Goal: Transaction & Acquisition: Purchase product/service

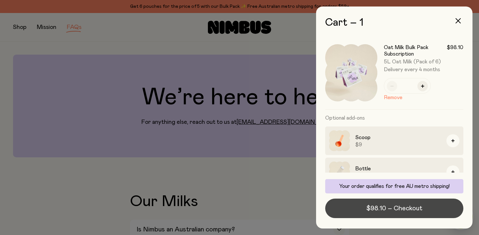
click at [392, 206] on span "$98.10 – Checkout" at bounding box center [394, 208] width 56 height 9
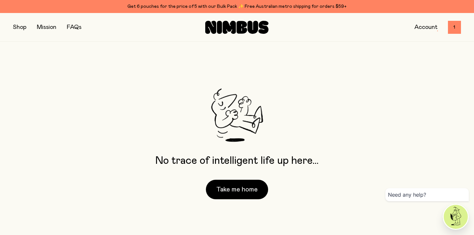
scroll to position [1, 0]
click at [247, 189] on button "Take me home" at bounding box center [237, 190] width 62 height 20
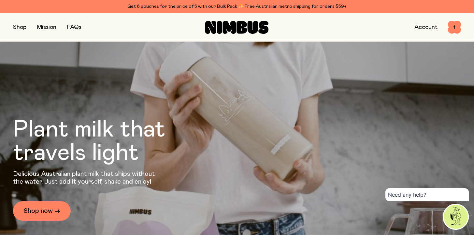
click at [16, 28] on button "button" at bounding box center [19, 27] width 13 height 9
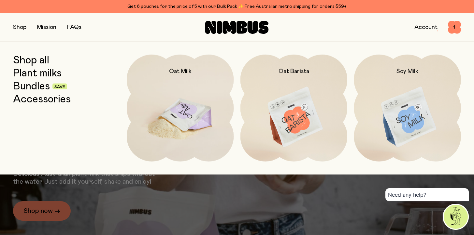
click at [175, 103] on img at bounding box center [180, 118] width 107 height 126
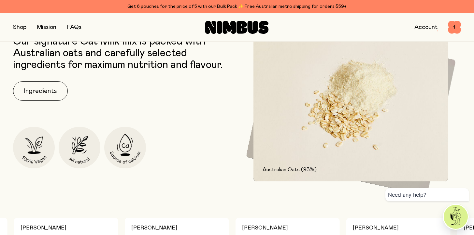
scroll to position [314, 0]
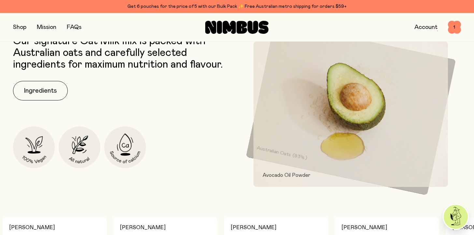
click at [20, 27] on button "button" at bounding box center [19, 27] width 13 height 9
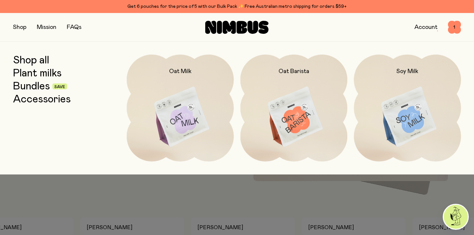
click at [44, 85] on link "Bundles" at bounding box center [31, 87] width 37 height 12
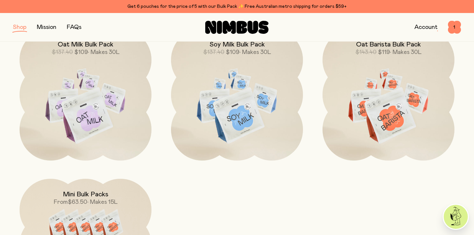
scroll to position [284, 0]
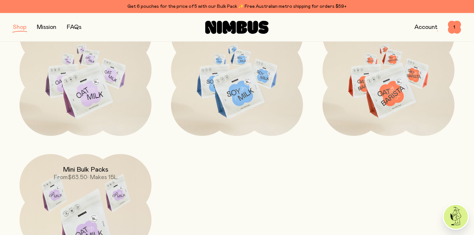
click at [108, 165] on div "Mini Bulk Packs From $63.50 • Makes 15L" at bounding box center [86, 167] width 132 height 27
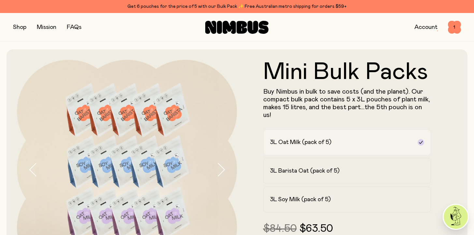
click at [325, 139] on h2 "3L Oat Milk (pack of 5)" at bounding box center [300, 143] width 61 height 8
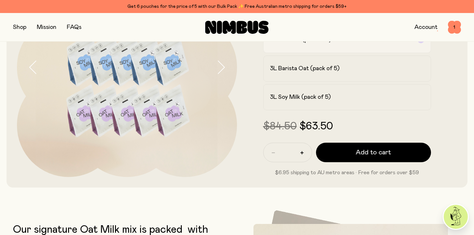
scroll to position [107, 0]
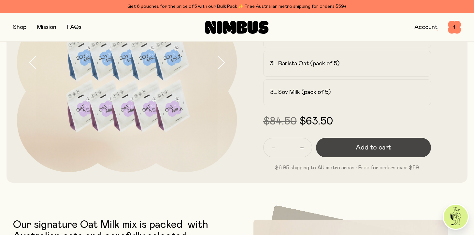
click at [340, 143] on button "Add to cart" at bounding box center [373, 148] width 115 height 20
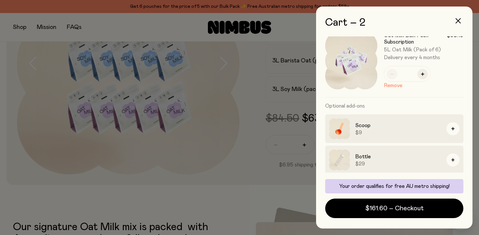
scroll to position [68, 0]
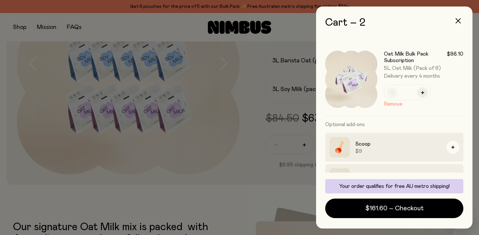
click at [393, 104] on button "Remove" at bounding box center [393, 104] width 19 height 8
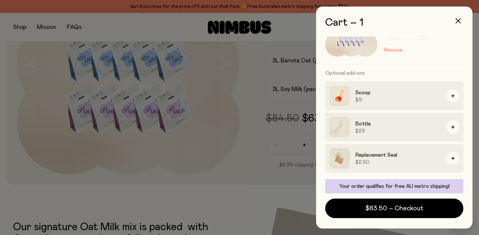
scroll to position [40, 0]
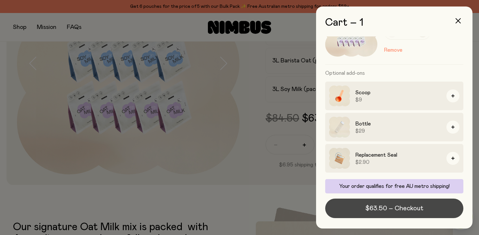
click at [389, 212] on span "$63.50 – Checkout" at bounding box center [394, 208] width 58 height 9
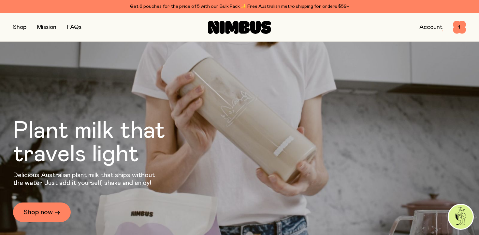
click at [18, 25] on button "button" at bounding box center [19, 27] width 13 height 9
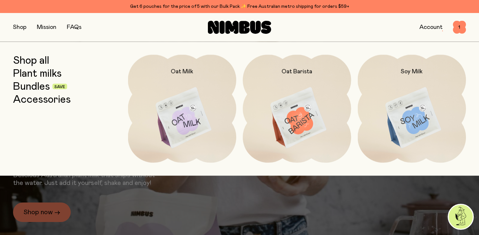
click at [40, 75] on link "Plant milks" at bounding box center [37, 74] width 49 height 12
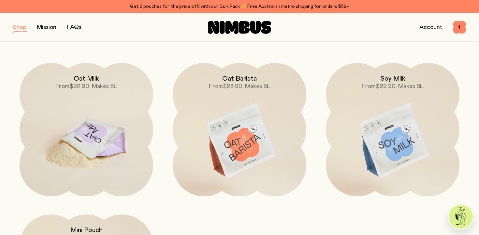
scroll to position [75, 0]
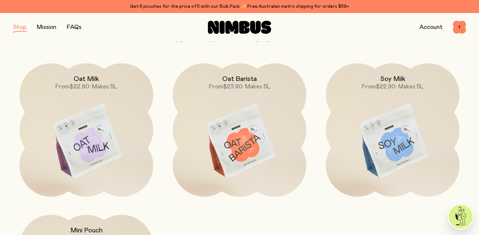
click at [22, 29] on button "button" at bounding box center [19, 27] width 13 height 9
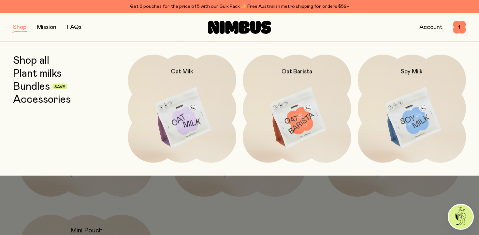
click at [43, 82] on link "Bundles" at bounding box center [31, 87] width 37 height 12
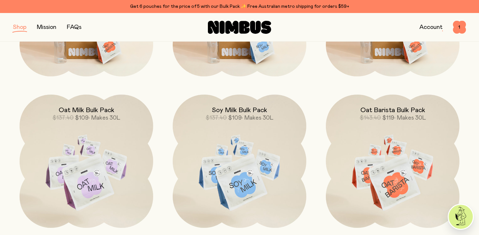
scroll to position [204, 0]
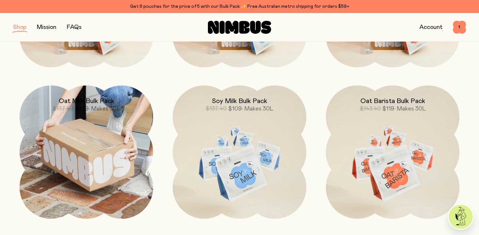
click at [115, 128] on img at bounding box center [87, 153] width 134 height 134
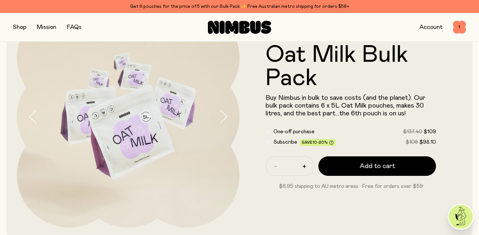
scroll to position [62, 0]
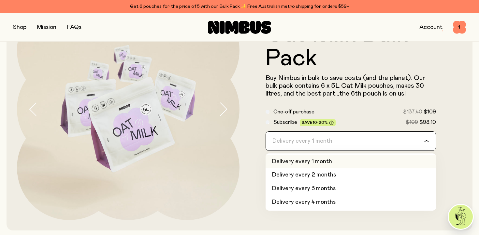
click at [281, 146] on div "Delivery every 1 month" at bounding box center [345, 141] width 158 height 19
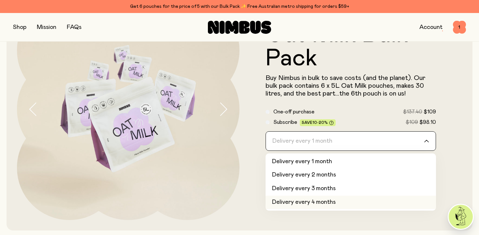
click at [280, 201] on li "Delivery every 4 months" at bounding box center [350, 203] width 170 height 14
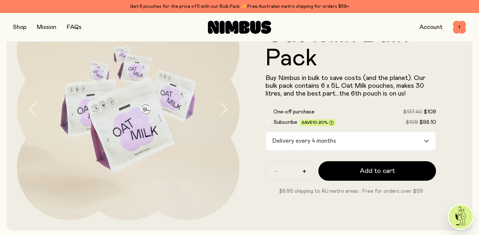
click at [26, 28] on button "button" at bounding box center [19, 27] width 13 height 9
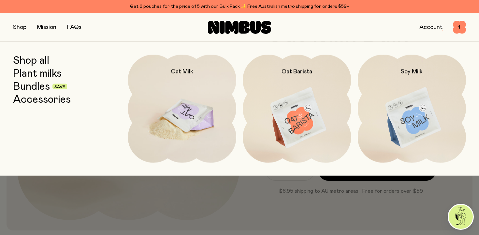
click at [185, 92] on img at bounding box center [182, 118] width 108 height 127
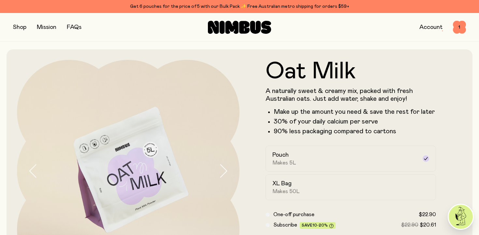
click at [20, 25] on button "button" at bounding box center [19, 27] width 13 height 9
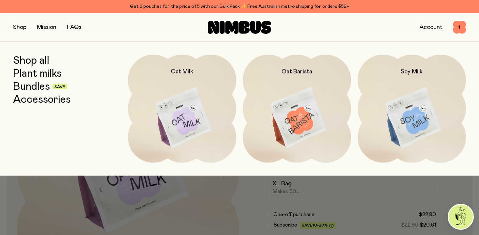
click at [49, 88] on link "Bundles" at bounding box center [31, 87] width 37 height 12
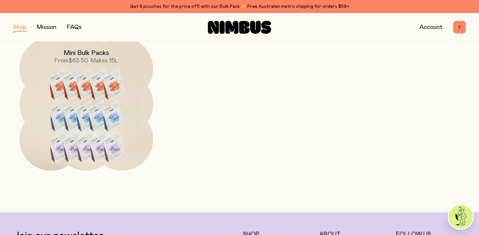
scroll to position [400, 0]
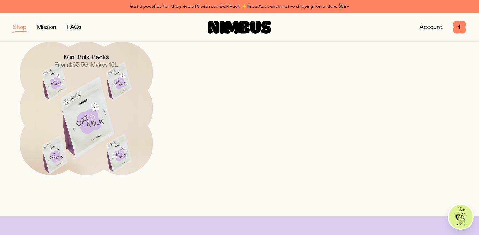
click at [121, 123] on img at bounding box center [87, 120] width 134 height 157
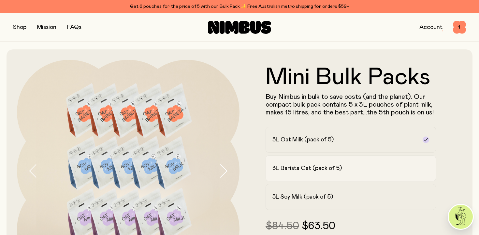
click at [345, 165] on div "3L Barista Oat (pack of 5)" at bounding box center [344, 169] width 145 height 8
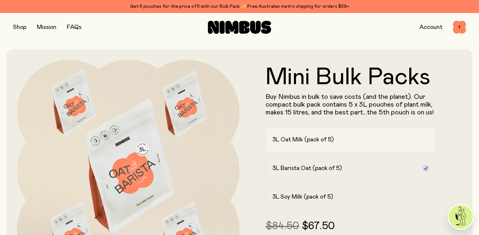
click at [342, 144] on label "3L Oat Milk (pack of 5)" at bounding box center [350, 140] width 170 height 26
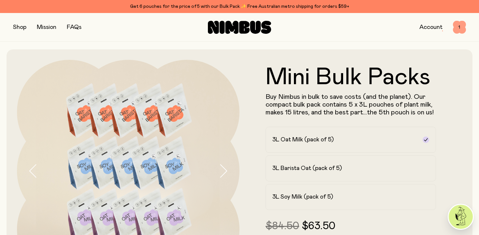
click at [457, 29] on span "1" at bounding box center [459, 27] width 13 height 13
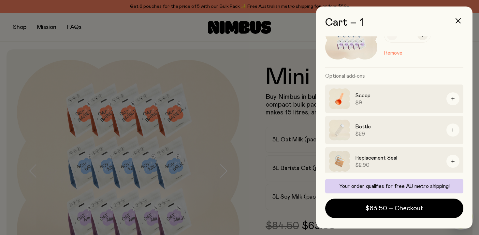
scroll to position [40, 0]
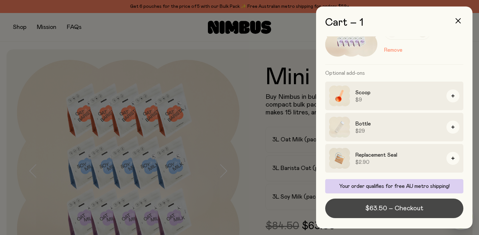
click at [381, 209] on span "$63.50 – Checkout" at bounding box center [394, 208] width 58 height 9
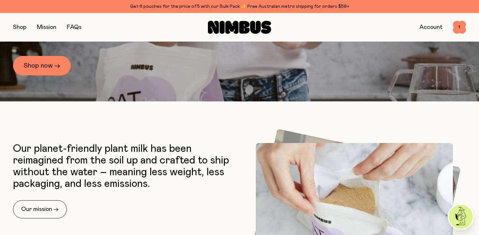
scroll to position [114, 0]
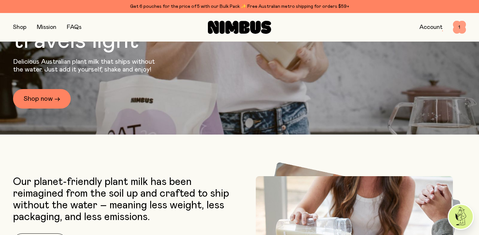
click at [459, 25] on span "1" at bounding box center [459, 27] width 13 height 13
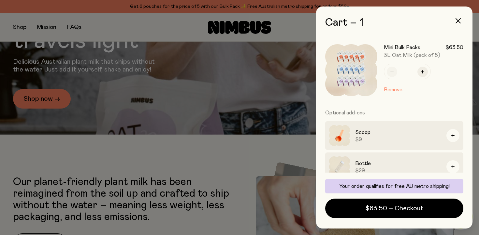
scroll to position [40, 0]
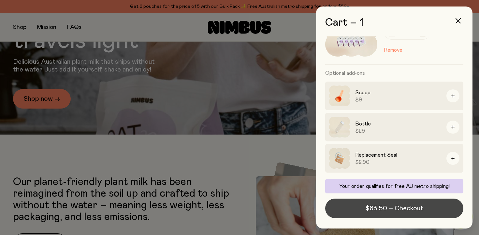
click at [380, 210] on span "$63.50 – Checkout" at bounding box center [394, 208] width 58 height 9
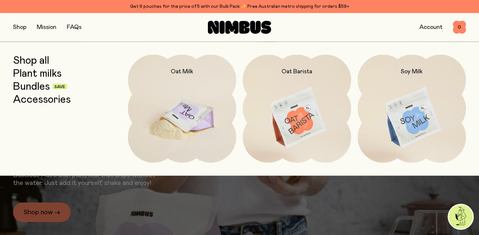
click at [214, 108] on img at bounding box center [182, 118] width 108 height 127
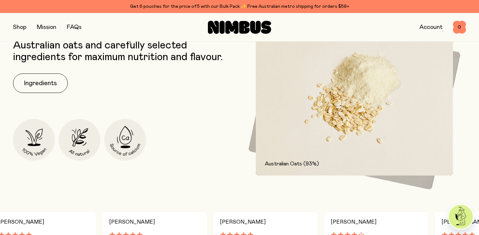
scroll to position [315, 0]
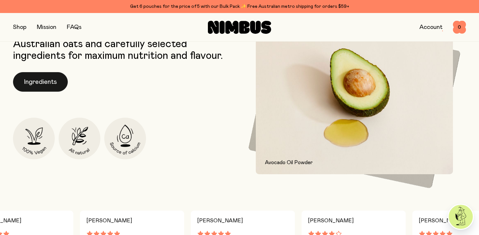
click at [50, 79] on button "Ingredients" at bounding box center [40, 82] width 55 height 20
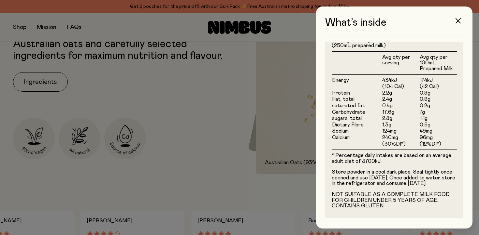
scroll to position [192, 0]
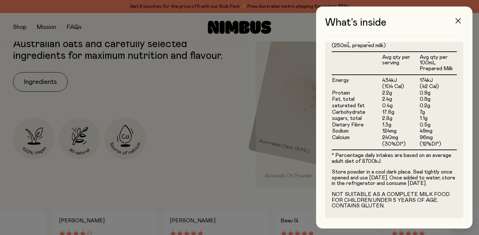
click at [459, 21] on icon "button" at bounding box center [457, 20] width 5 height 5
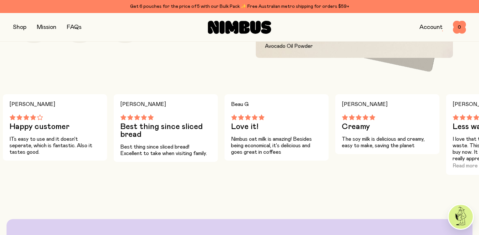
scroll to position [432, 0]
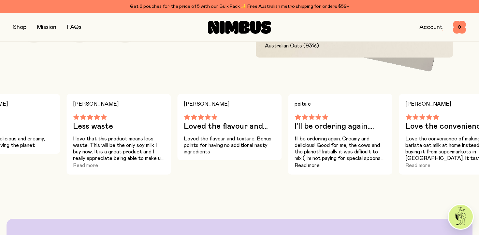
click at [313, 165] on button "Read more" at bounding box center [306, 166] width 25 height 8
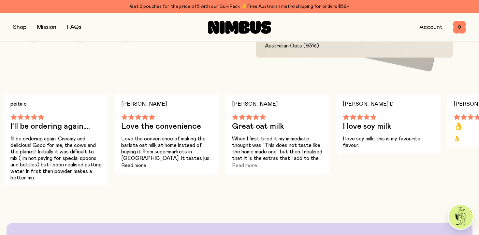
click at [138, 166] on button "Read more" at bounding box center [133, 166] width 25 height 8
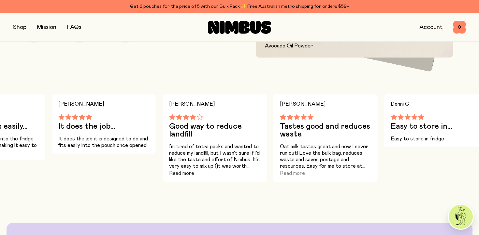
click at [176, 177] on button "Read more" at bounding box center [181, 174] width 25 height 8
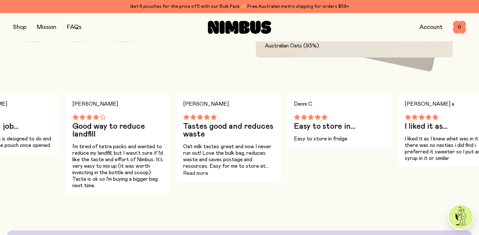
click at [202, 173] on button "Read more" at bounding box center [195, 174] width 25 height 8
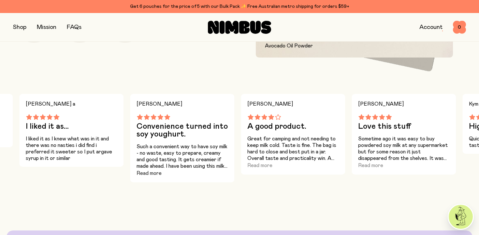
click at [147, 175] on button "Read more" at bounding box center [148, 174] width 25 height 8
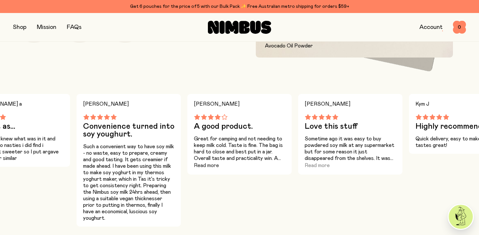
click at [213, 167] on button "Read more" at bounding box center [206, 166] width 25 height 8
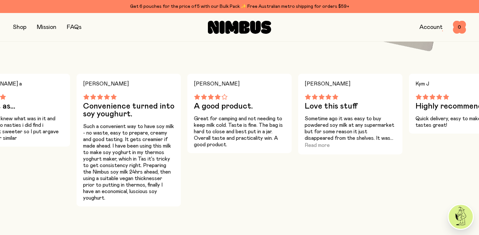
scroll to position [452, 0]
click at [316, 143] on button "Read more" at bounding box center [317, 145] width 25 height 8
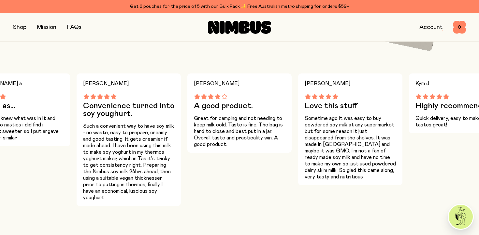
click at [450, 146] on div "Kym J Highly recommend Quick delivery, easy to make and tastes great!" at bounding box center [461, 140] width 104 height 133
drag, startPoint x: 450, startPoint y: 99, endPoint x: 404, endPoint y: 105, distance: 47.0
click at [404, 104] on div "[PERSON_NAME] love this product. Such a great product! There's always a pack in…" at bounding box center [239, 140] width 479 height 133
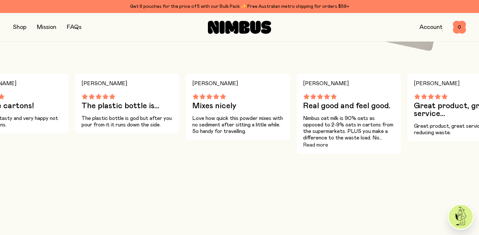
click at [319, 145] on button "Read more" at bounding box center [315, 145] width 25 height 8
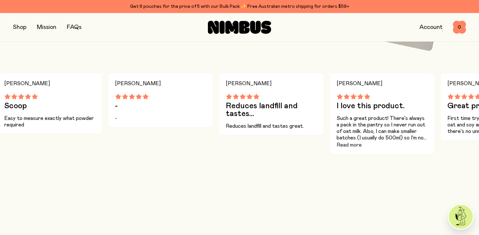
click at [357, 146] on button "Read more" at bounding box center [348, 145] width 25 height 8
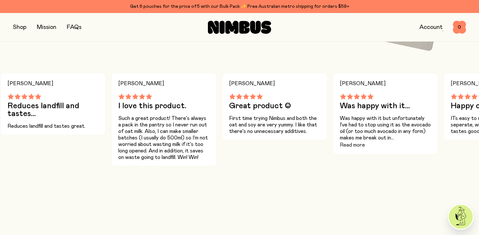
click at [357, 146] on button "Read more" at bounding box center [352, 145] width 25 height 8
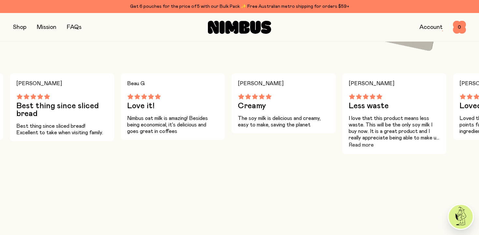
click at [369, 145] on button "Read more" at bounding box center [360, 145] width 25 height 8
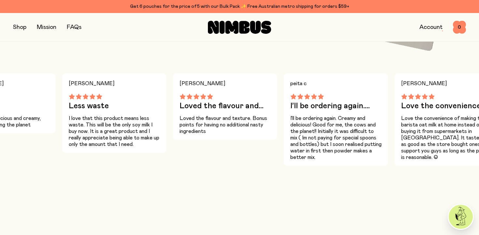
click at [81, 25] on link "FAQs" at bounding box center [74, 27] width 15 height 6
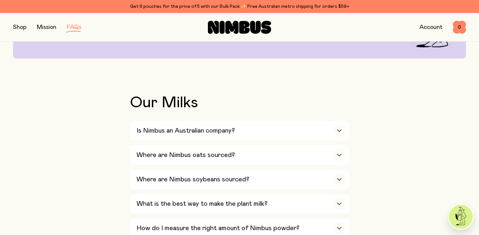
scroll to position [130, 0]
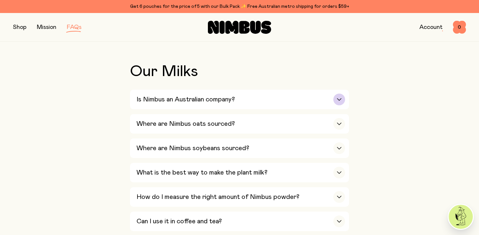
click at [281, 100] on div "Is Nimbus an Australian company?" at bounding box center [240, 100] width 208 height 20
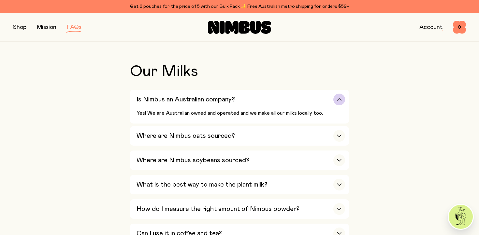
click at [281, 100] on div "Is Nimbus an Australian company?" at bounding box center [240, 100] width 208 height 20
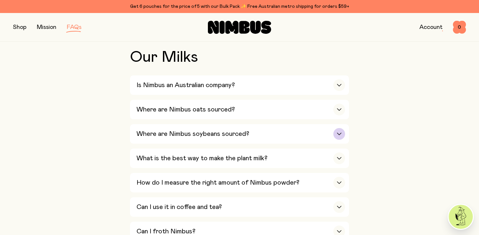
scroll to position [152, 0]
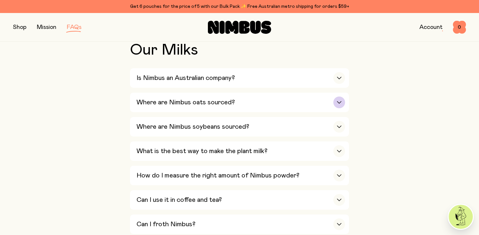
click at [257, 101] on div "Where are Nimbus oats sourced?" at bounding box center [240, 103] width 208 height 20
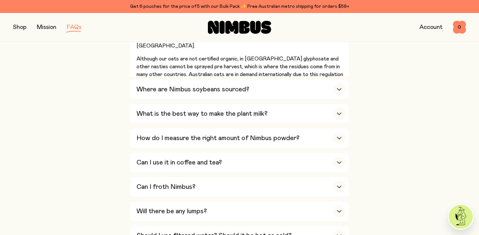
scroll to position [252, 0]
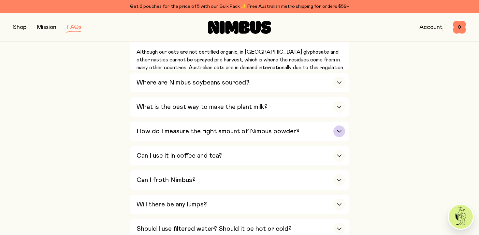
click at [248, 130] on h3 "How do I measure the right amount of Nimbus powder?" at bounding box center [217, 132] width 163 height 8
